Goal: Task Accomplishment & Management: Complete application form

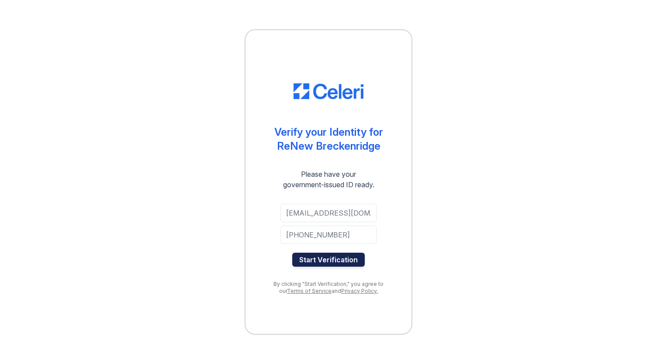
click at [346, 262] on button "Start Verification" at bounding box center [328, 260] width 73 height 14
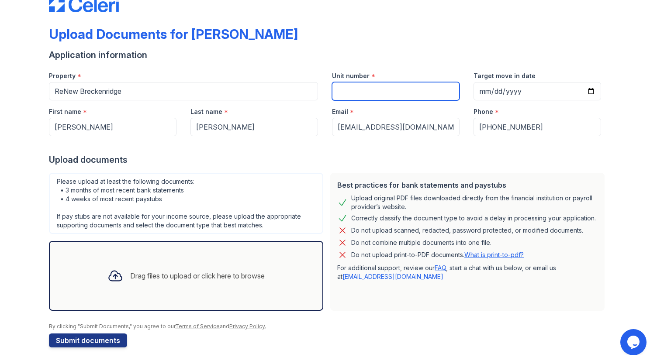
click at [411, 90] on input "Unit number" at bounding box center [396, 91] width 128 height 18
type input "223"
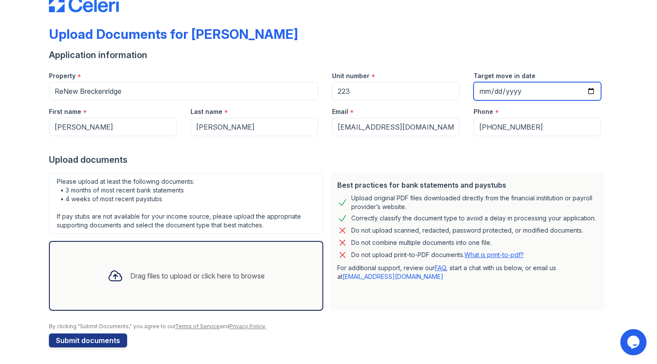
click at [523, 86] on input "Target move in date" at bounding box center [538, 91] width 128 height 18
click at [585, 90] on input "Target move in date" at bounding box center [538, 91] width 128 height 18
type input "2025-10-21"
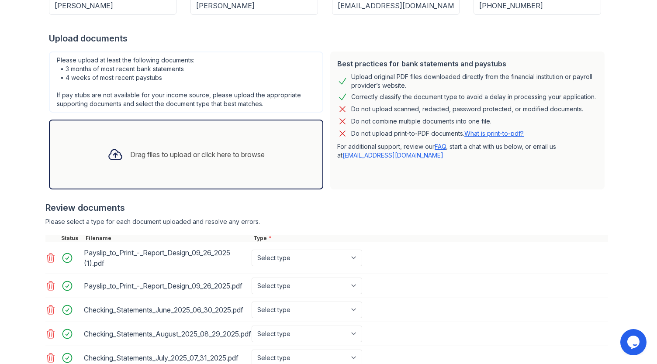
scroll to position [217, 0]
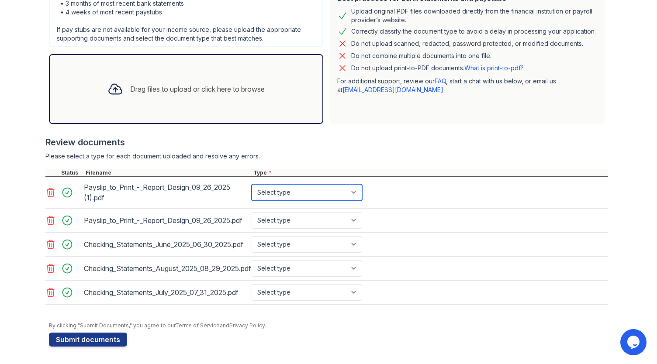
click at [299, 189] on select "Select type Paystub Bank Statement Offer Letter Tax Documents Benefit Award Let…" at bounding box center [307, 192] width 111 height 17
select select "paystub"
click at [252, 184] on select "Select type Paystub Bank Statement Offer Letter Tax Documents Benefit Award Let…" at bounding box center [307, 192] width 111 height 17
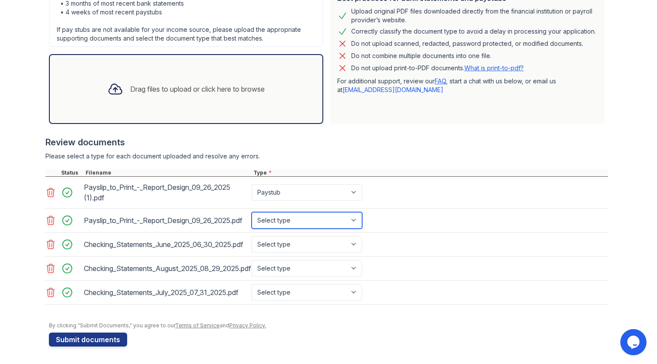
click at [274, 222] on select "Select type Paystub Bank Statement Offer Letter Tax Documents Benefit Award Let…" at bounding box center [307, 220] width 111 height 17
select select "paystub"
click at [252, 212] on select "Select type Paystub Bank Statement Offer Letter Tax Documents Benefit Award Let…" at bounding box center [307, 220] width 111 height 17
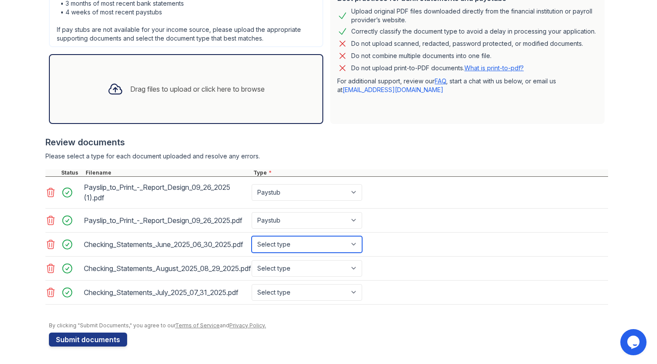
click at [281, 247] on select "Select type Paystub Bank Statement Offer Letter Tax Documents Benefit Award Let…" at bounding box center [307, 244] width 111 height 17
select select "bank_statement"
click at [252, 237] on select "Select type Paystub Bank Statement Offer Letter Tax Documents Benefit Award Let…" at bounding box center [307, 244] width 111 height 17
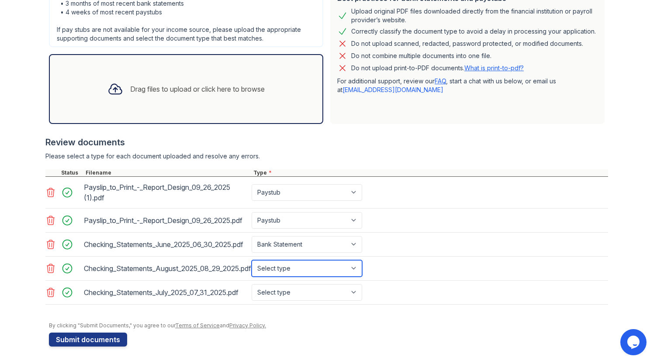
click at [272, 267] on select "Select type Paystub Bank Statement Offer Letter Tax Documents Benefit Award Let…" at bounding box center [307, 268] width 111 height 17
select select "bank_statement"
click at [252, 261] on select "Select type Paystub Bank Statement Offer Letter Tax Documents Benefit Award Let…" at bounding box center [307, 268] width 111 height 17
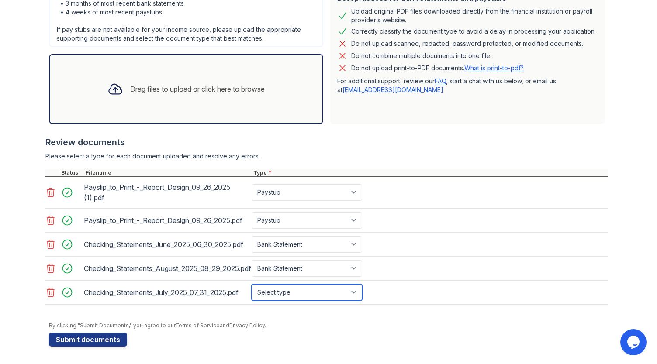
click at [270, 292] on select "Select type Paystub Bank Statement Offer Letter Tax Documents Benefit Award Let…" at bounding box center [307, 292] width 111 height 17
select select "bank_statement"
click at [252, 284] on select "Select type Paystub Bank Statement Offer Letter Tax Documents Benefit Award Let…" at bounding box center [307, 292] width 111 height 17
click at [324, 296] on select "Select type Paystub Bank Statement Offer Letter Tax Documents Benefit Award Let…" at bounding box center [307, 292] width 111 height 17
click at [412, 128] on div at bounding box center [326, 132] width 563 height 9
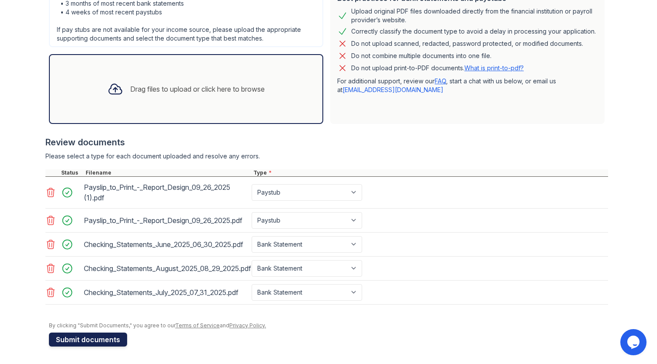
click at [103, 340] on button "Submit documents" at bounding box center [88, 340] width 78 height 14
